Goal: Check status

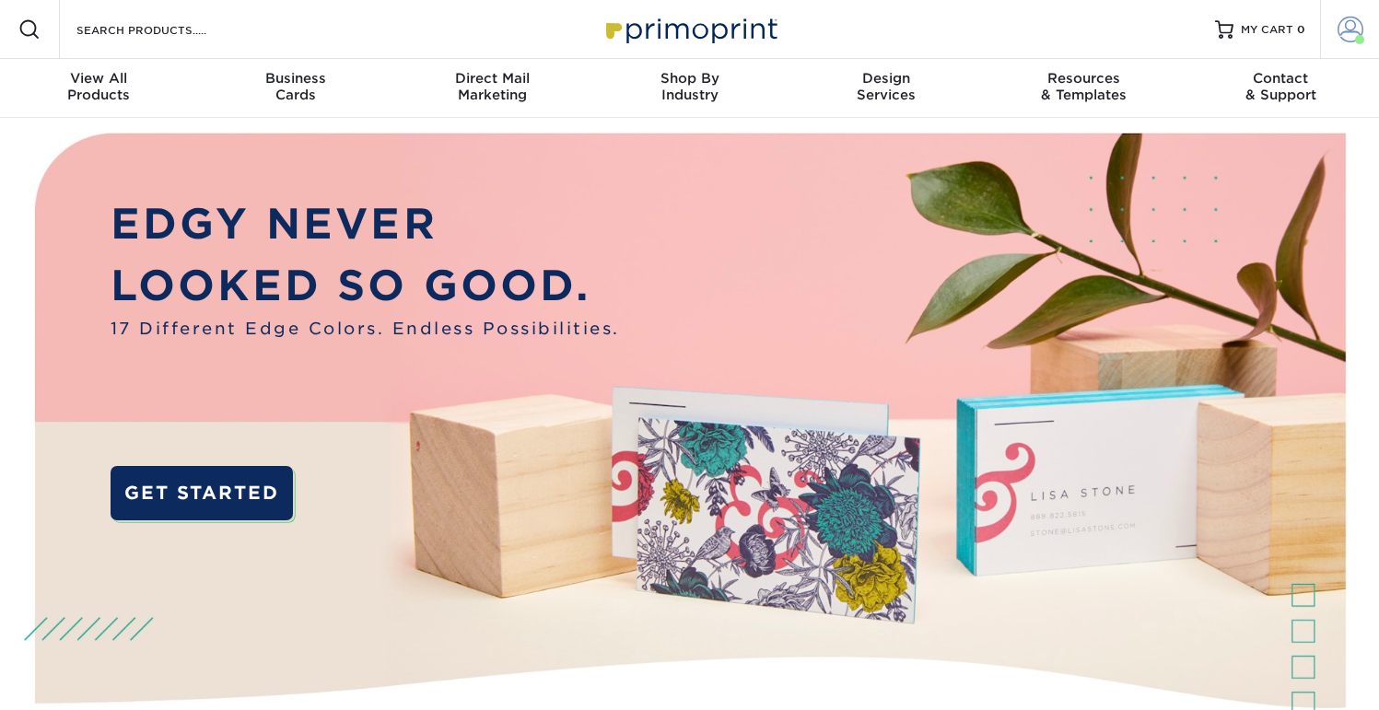
click at [1344, 32] on span at bounding box center [1351, 30] width 26 height 26
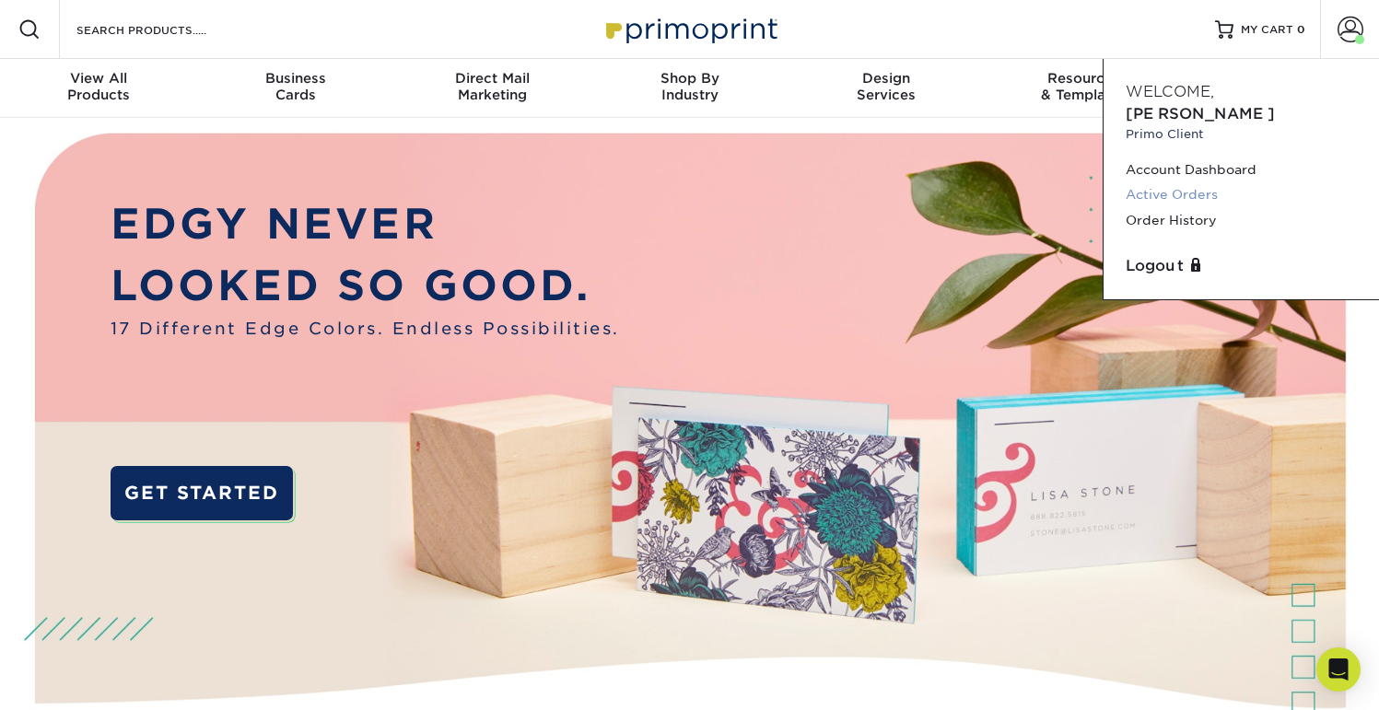
click at [1186, 182] on link "Active Orders" at bounding box center [1241, 194] width 231 height 25
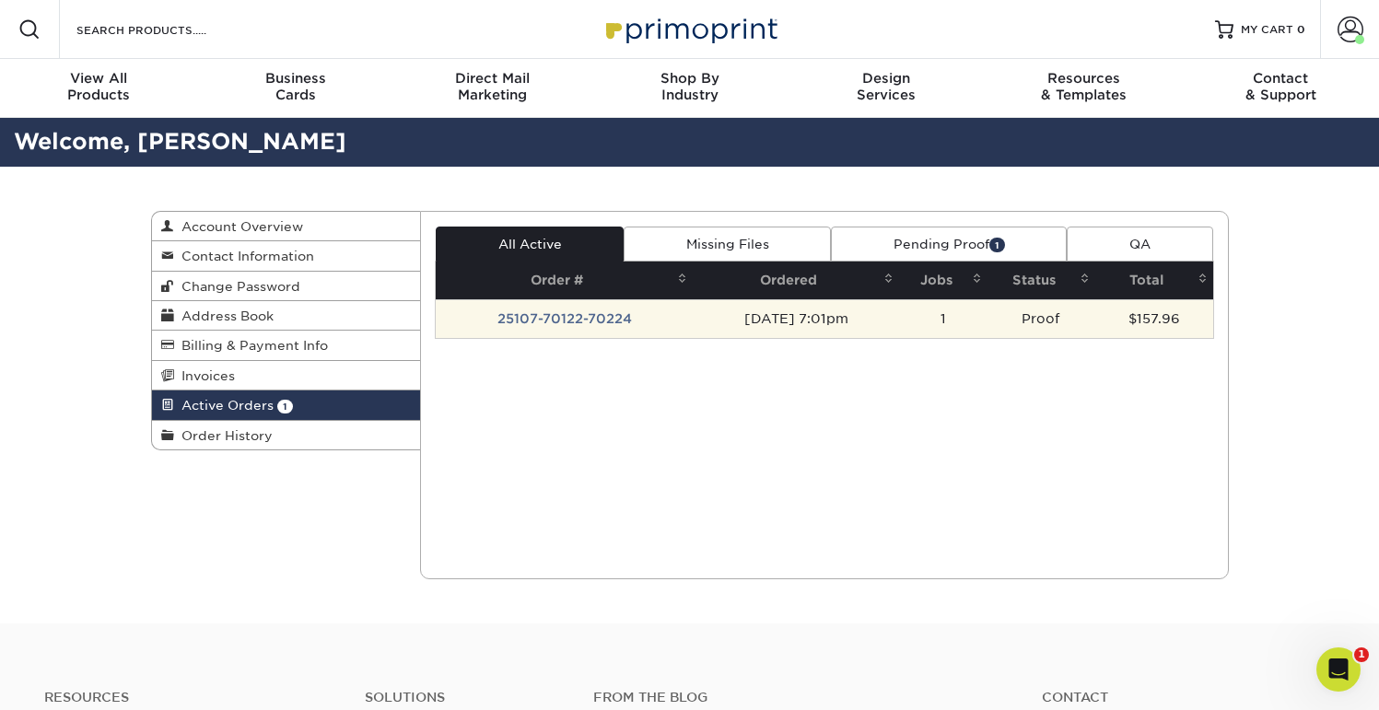
click at [567, 322] on td "25107-70122-70224" at bounding box center [564, 318] width 257 height 39
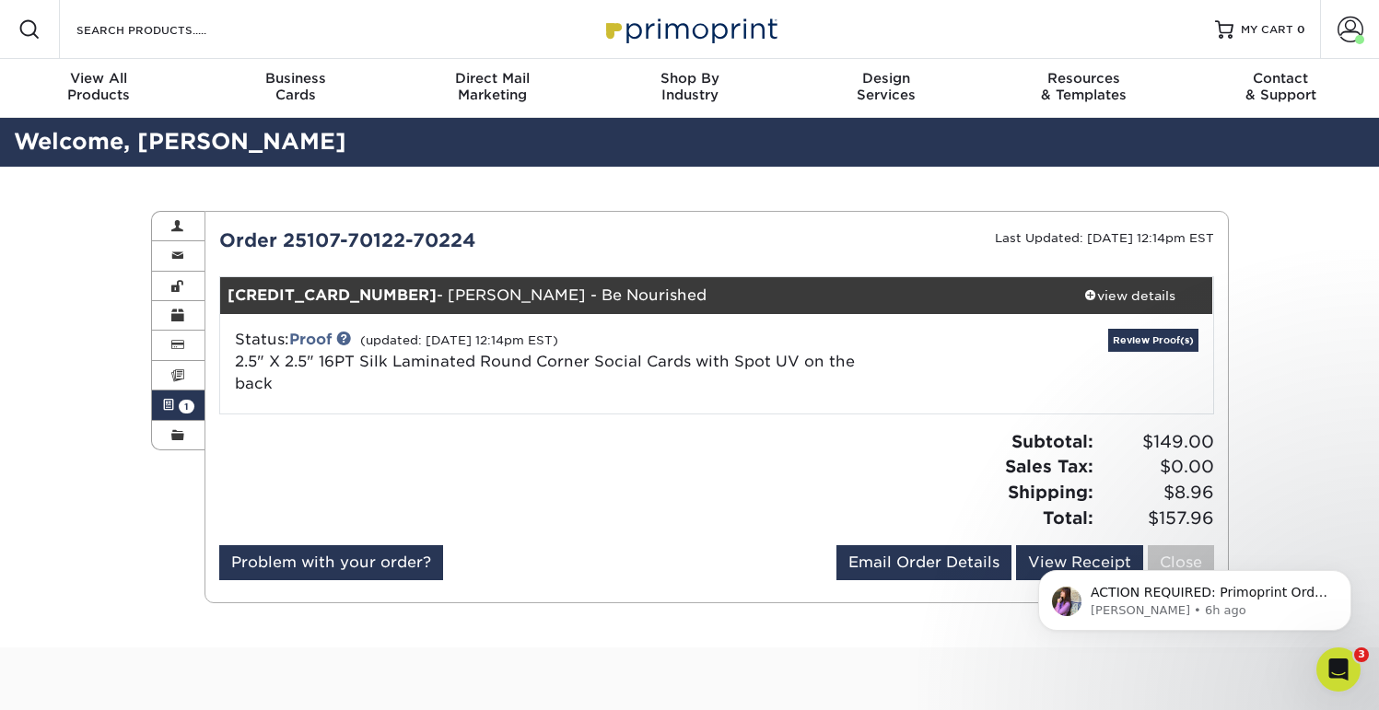
click at [702, 457] on div at bounding box center [460, 487] width 511 height 116
click at [1158, 336] on link "Review Proof(s)" at bounding box center [1153, 340] width 90 height 23
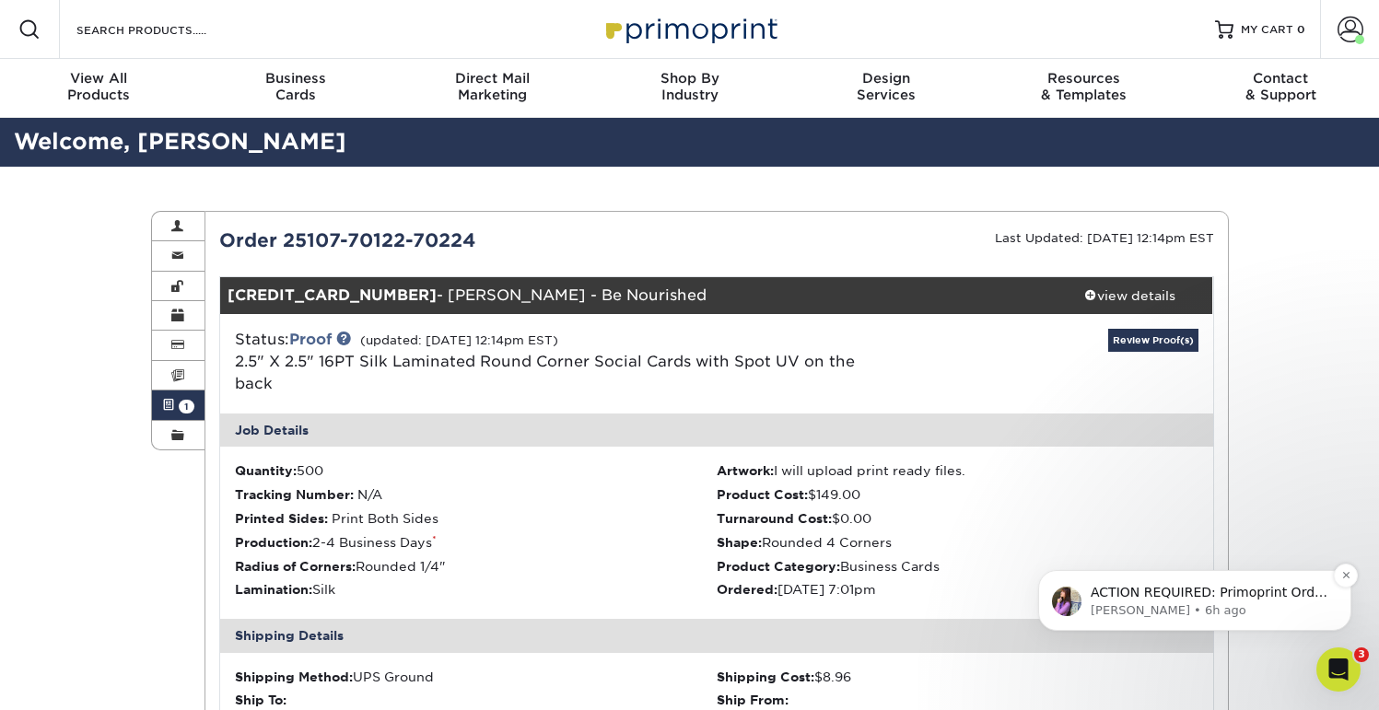
click at [1198, 613] on p "[PERSON_NAME] • 6h ago" at bounding box center [1210, 611] width 238 height 17
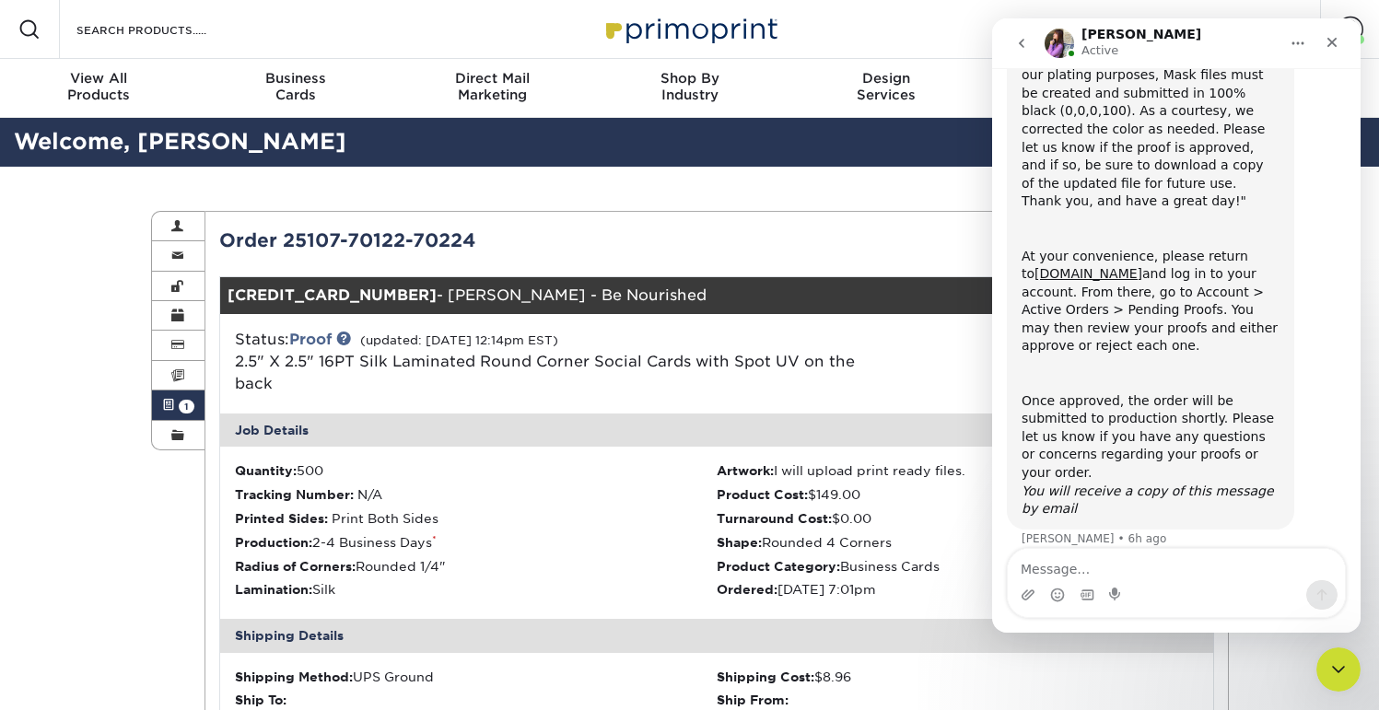
scroll to position [224, 0]
click at [1332, 45] on icon "Close" at bounding box center [1332, 42] width 15 height 15
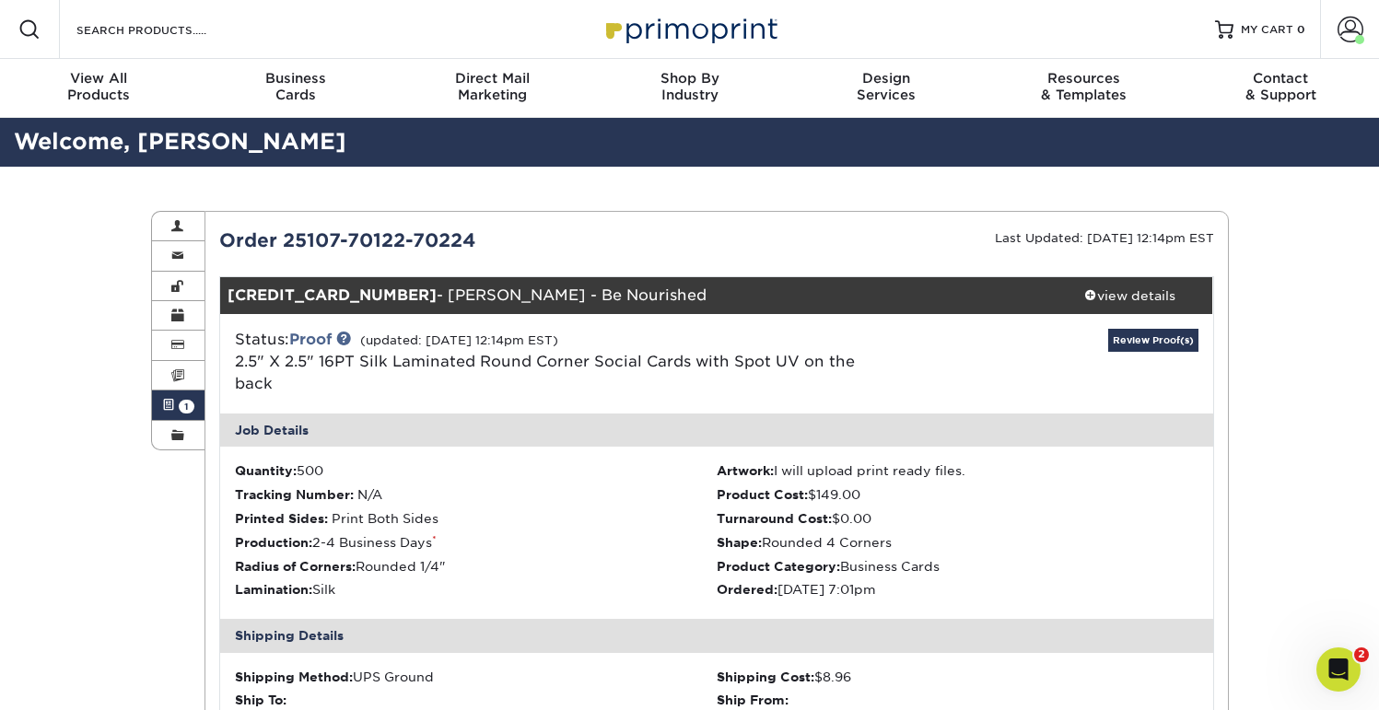
click at [751, 387] on div "Status: Proof (updated: [DATE] 12:14pm EST) 2.5" X 2.5" 16PT Silk Laminated Rou…" at bounding box center [551, 362] width 661 height 66
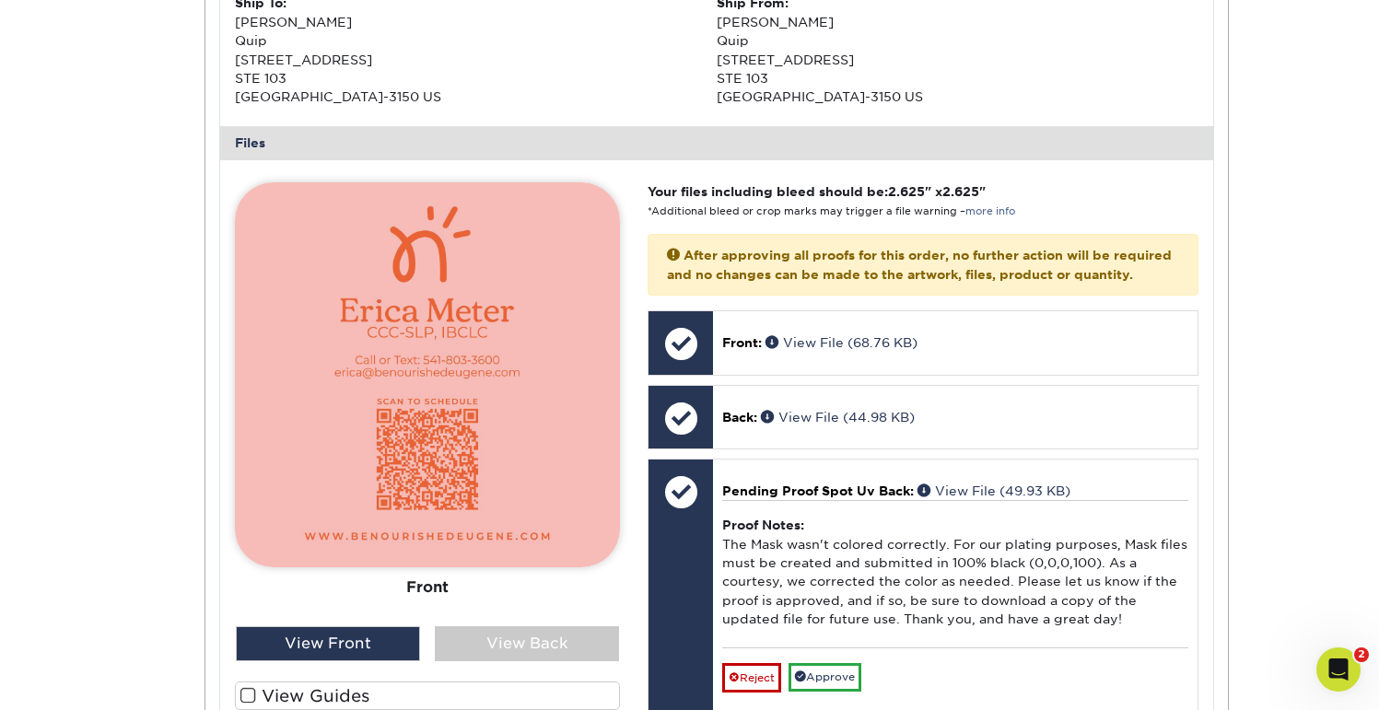
scroll to position [715, 0]
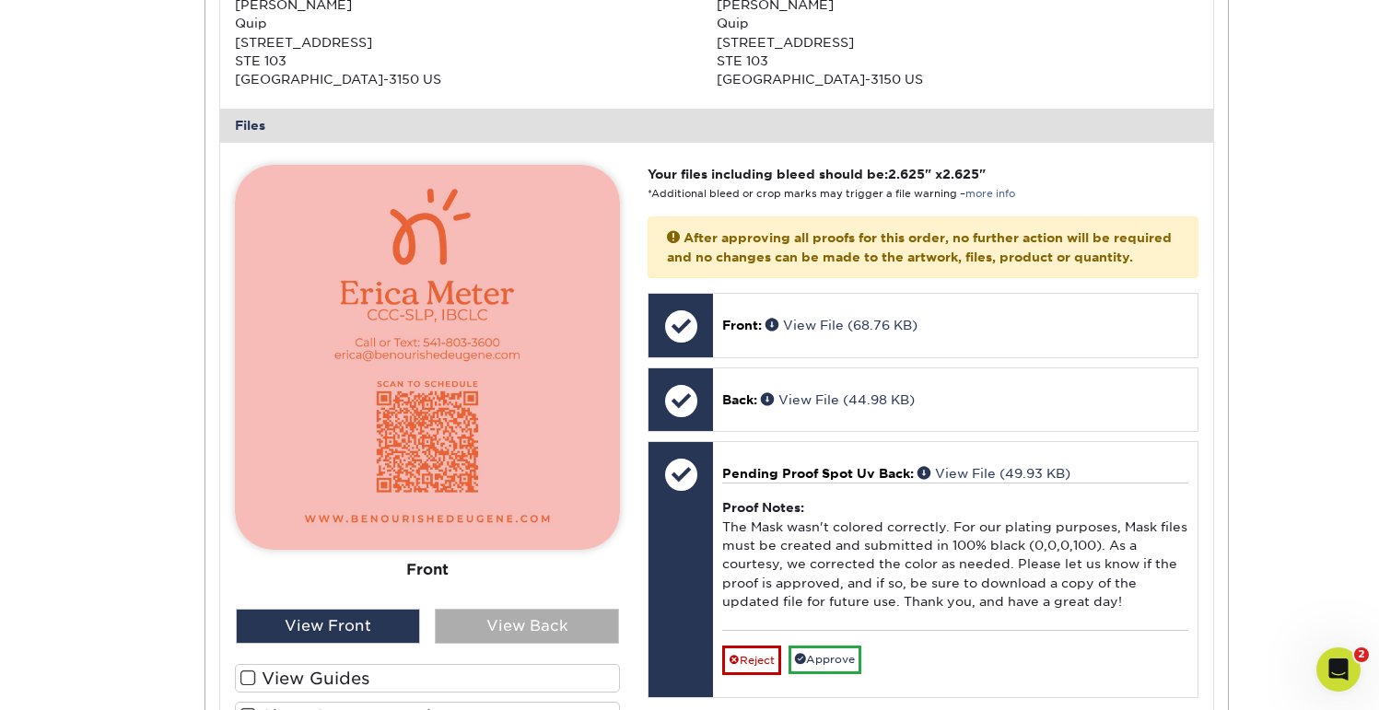
click at [498, 632] on div "View Back" at bounding box center [527, 626] width 184 height 35
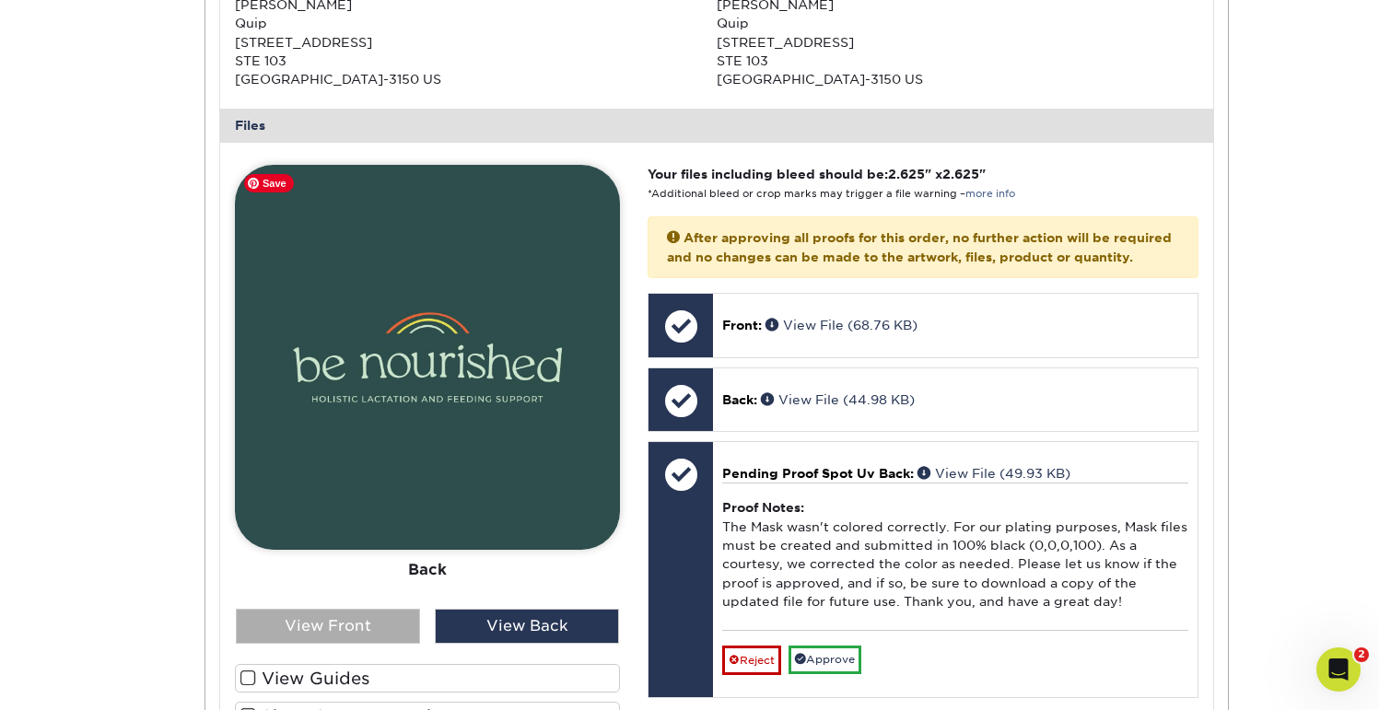
click at [380, 612] on div "View Front" at bounding box center [328, 626] width 184 height 35
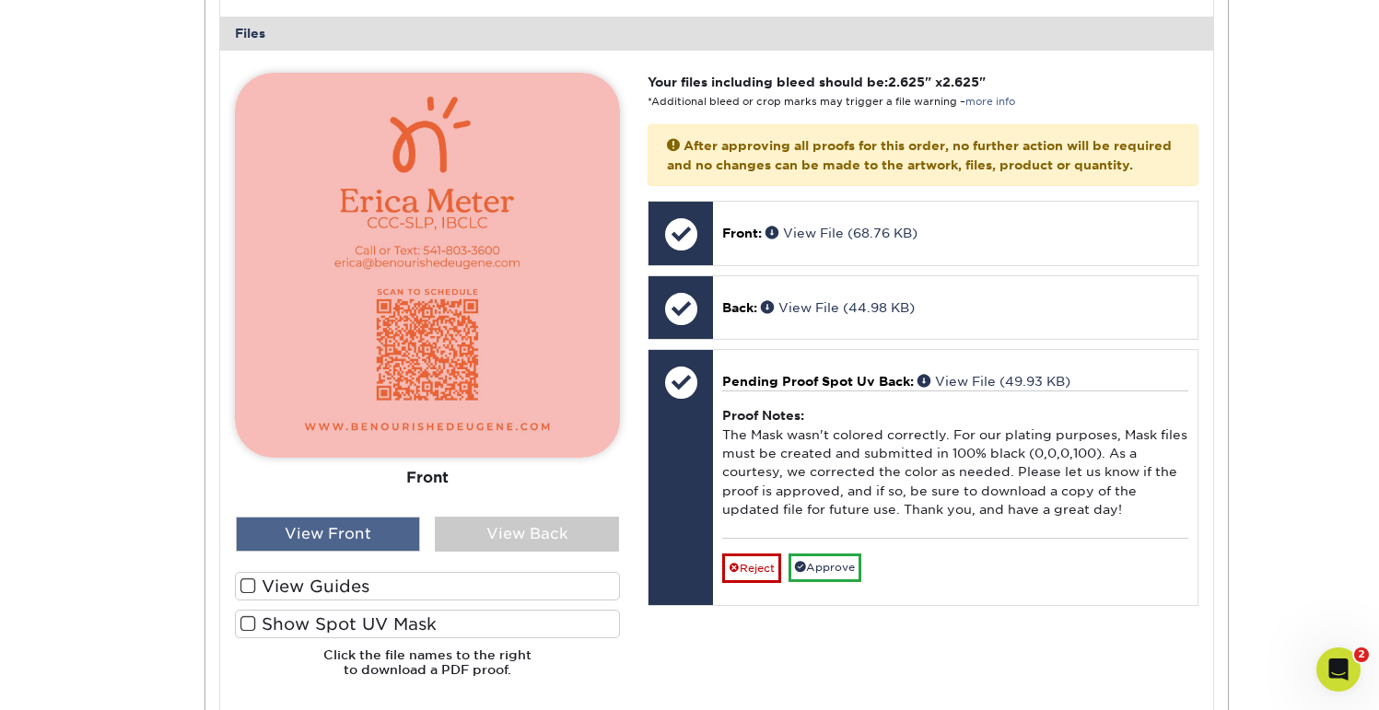
scroll to position [839, 0]
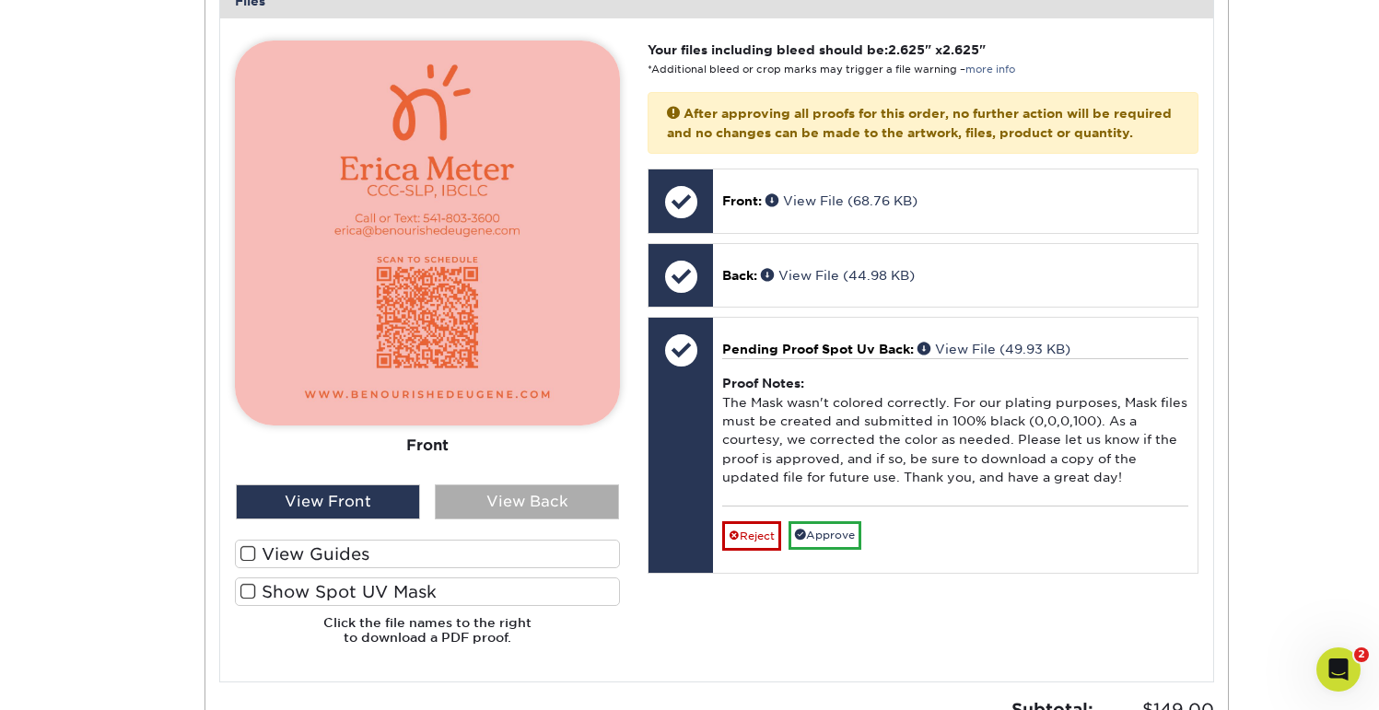
click at [532, 503] on div "View Back" at bounding box center [527, 502] width 184 height 35
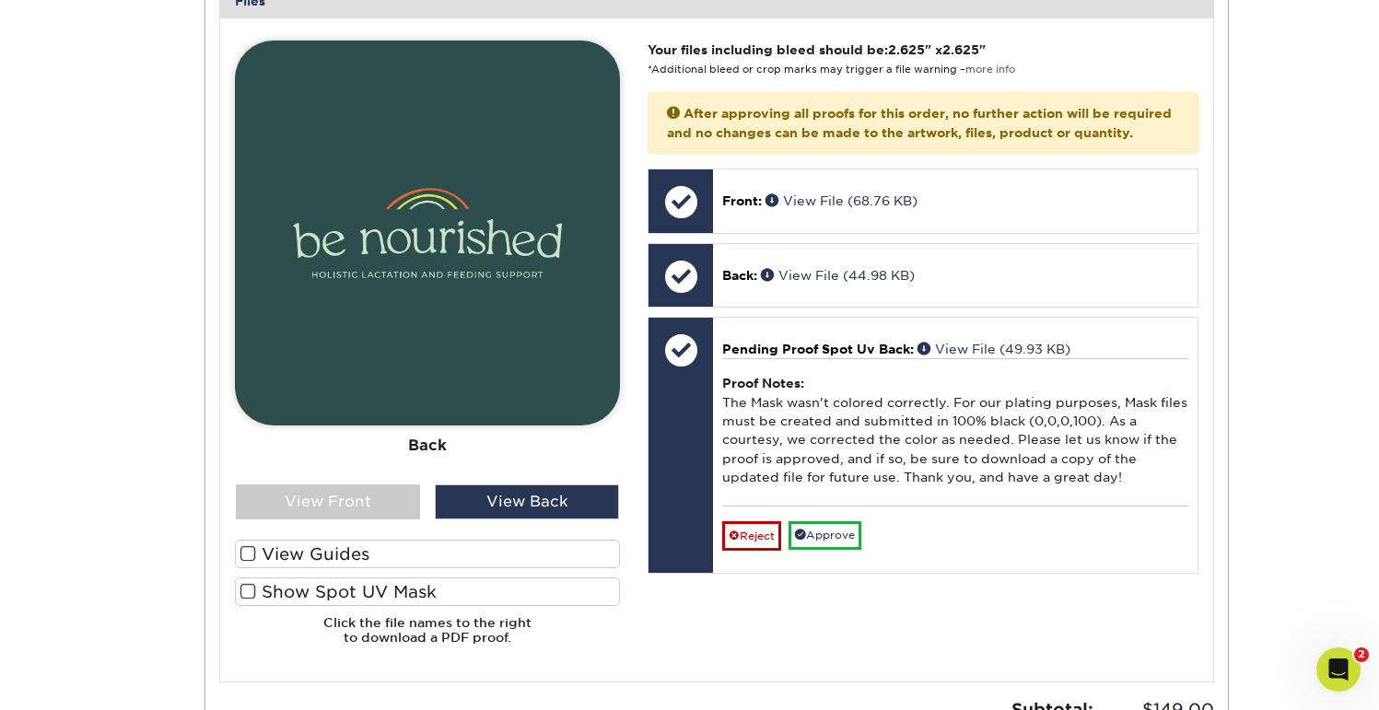
click at [298, 587] on label "Show Spot UV Mask" at bounding box center [427, 592] width 385 height 29
click at [0, 0] on input "Show Spot UV Mask" at bounding box center [0, 0] width 0 height 0
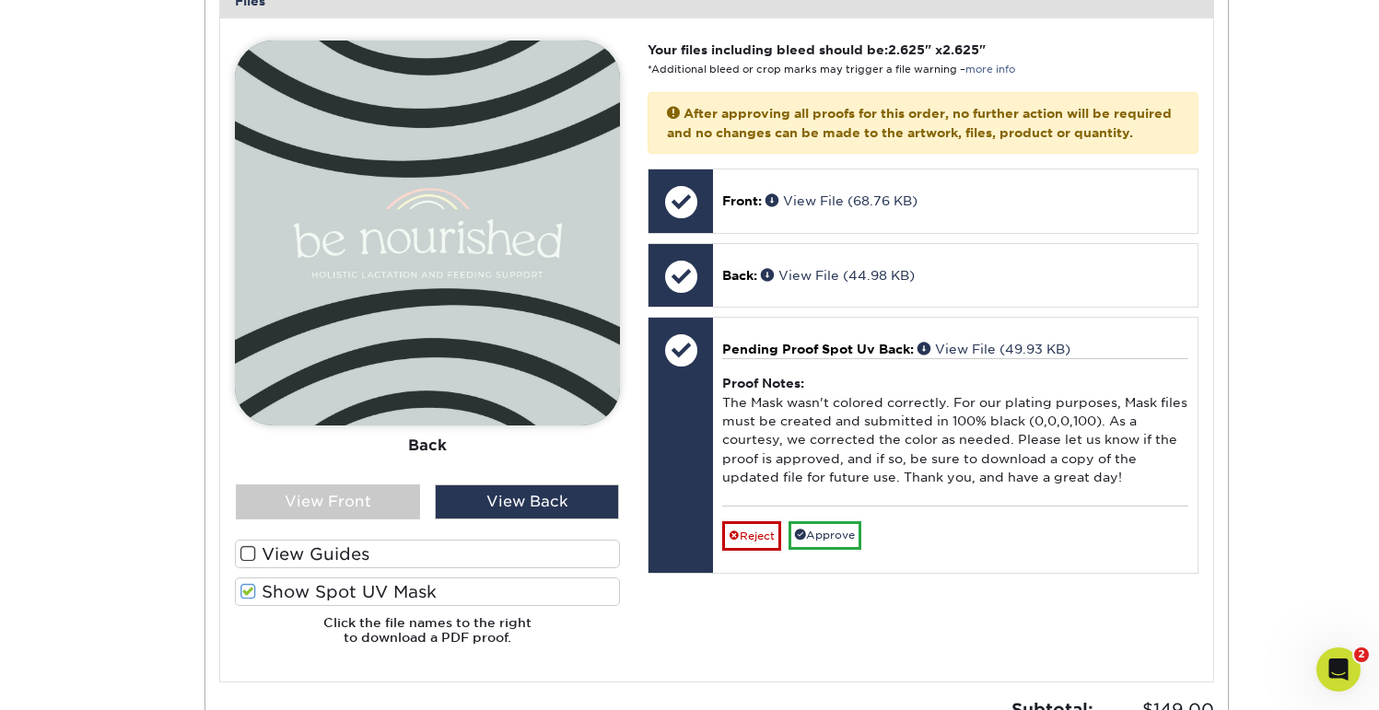
click at [267, 590] on label "Show Spot UV Mask" at bounding box center [427, 592] width 385 height 29
click at [0, 0] on input "Show Spot UV Mask" at bounding box center [0, 0] width 0 height 0
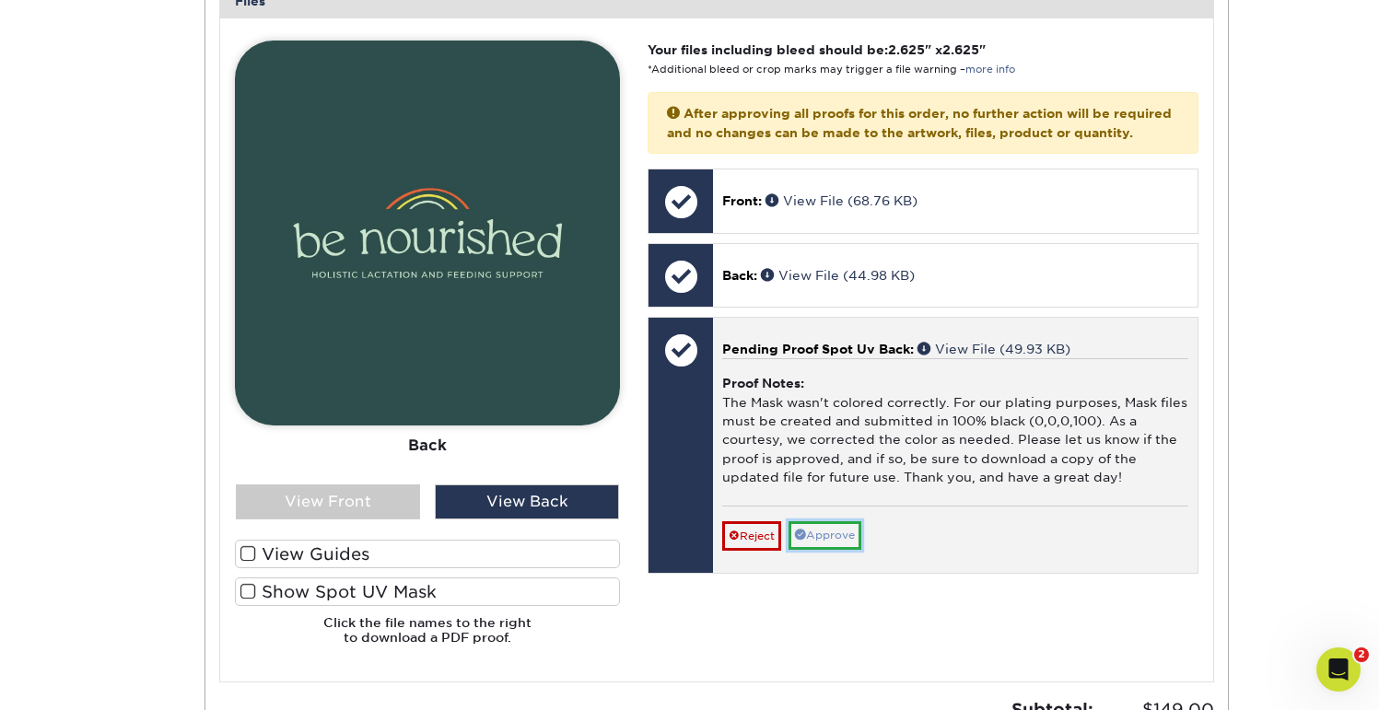
click at [832, 550] on link "Approve" at bounding box center [825, 535] width 73 height 29
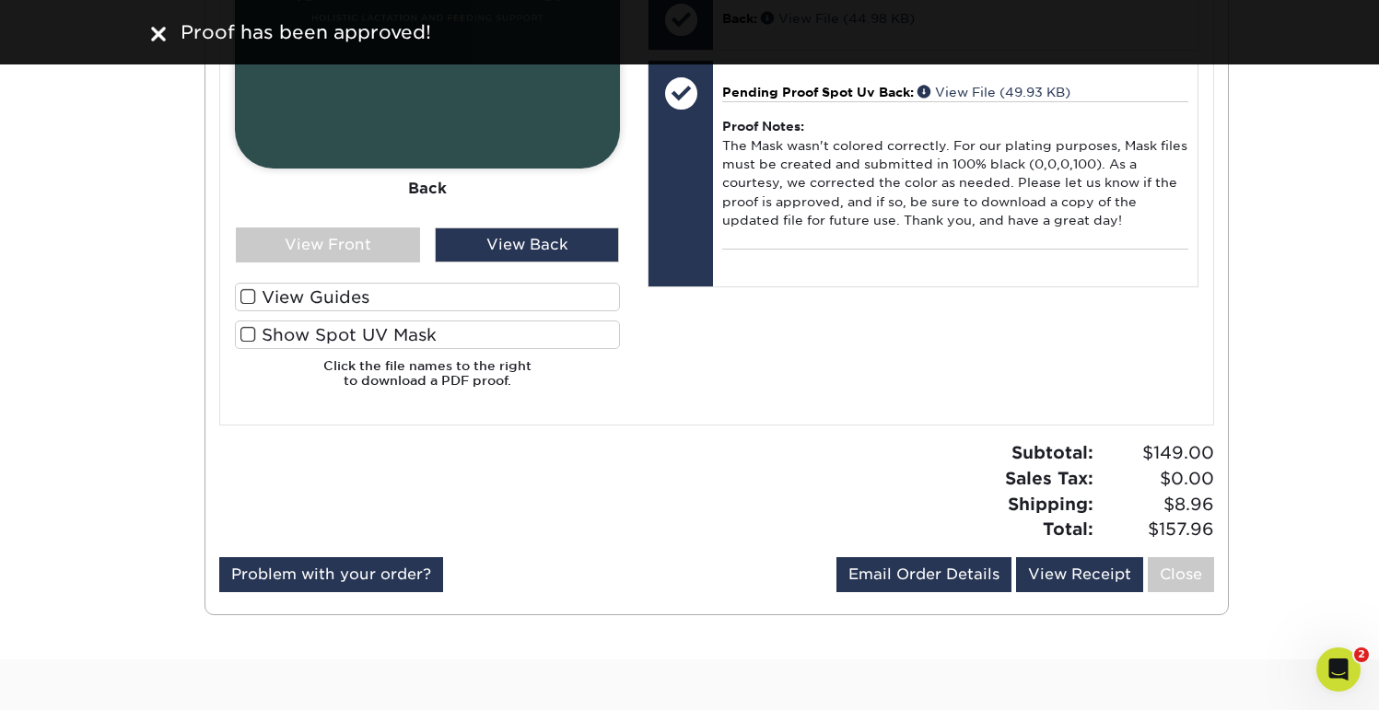
scroll to position [1099, 0]
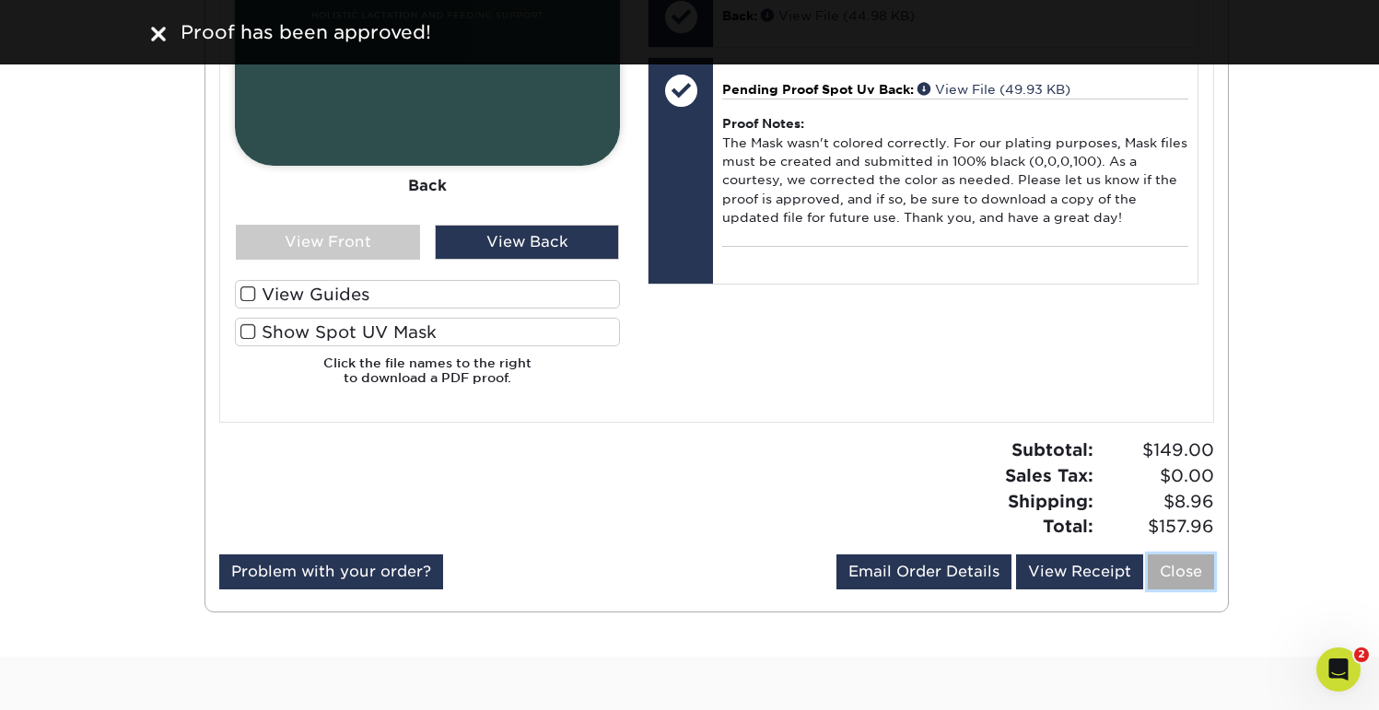
click at [1198, 580] on link "Close" at bounding box center [1181, 572] width 66 height 35
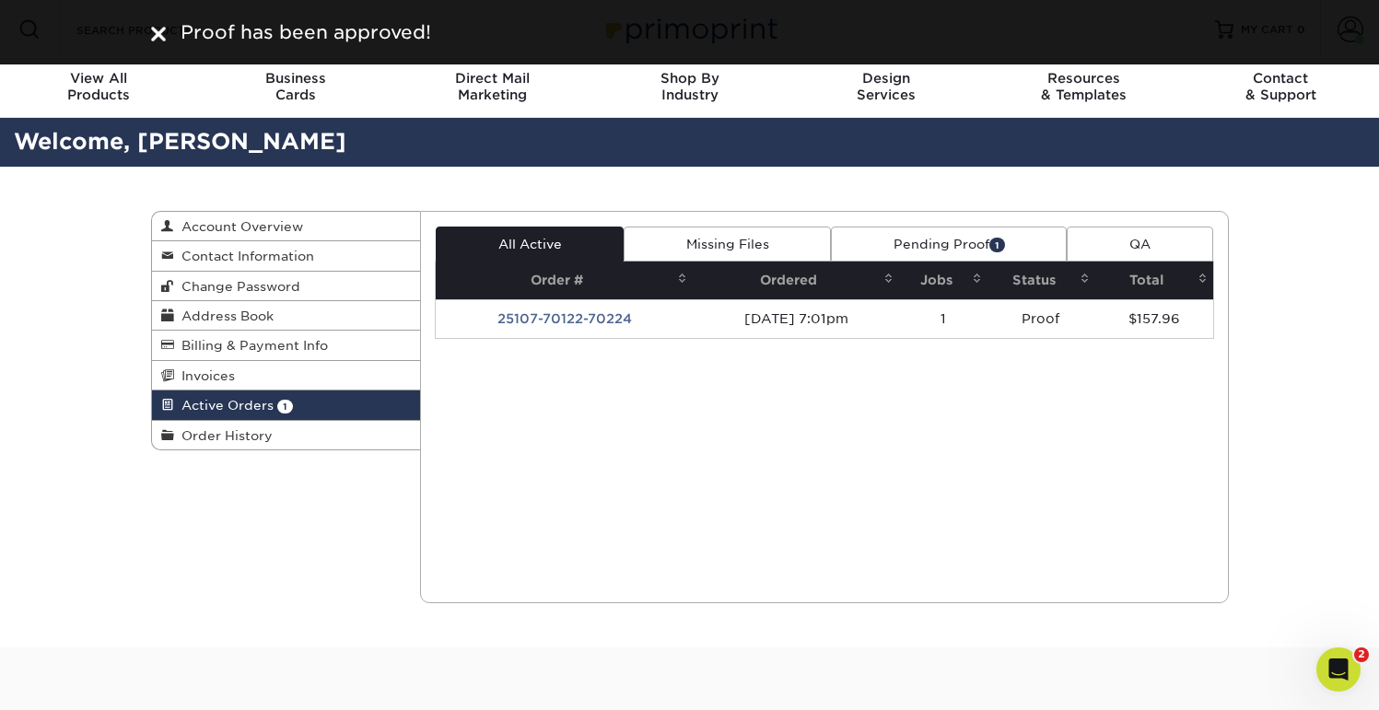
click at [1060, 452] on div "All Active Missing Files Pending Proof 1 QA Order # Ordered Jobs Status Total 1" at bounding box center [824, 407] width 779 height 361
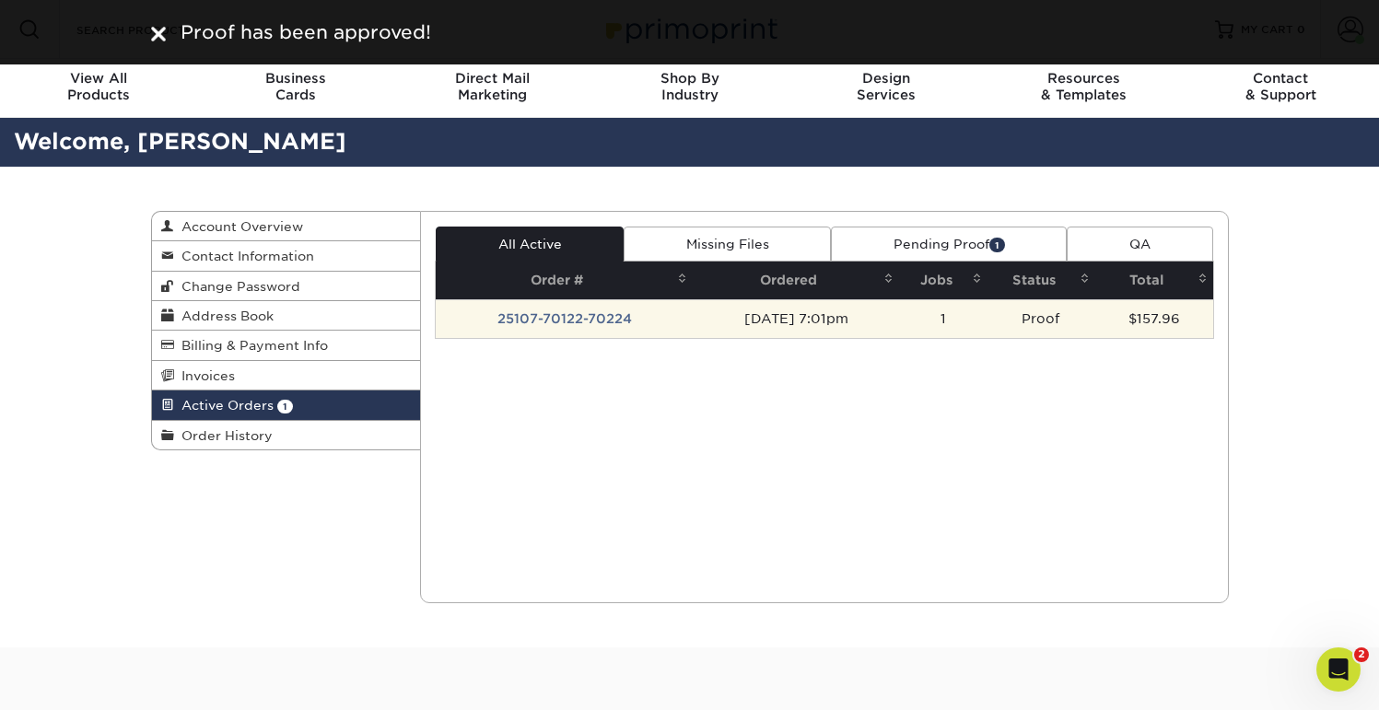
click at [1022, 322] on td "Proof" at bounding box center [1041, 318] width 107 height 39
